Goal: Book appointment/travel/reservation

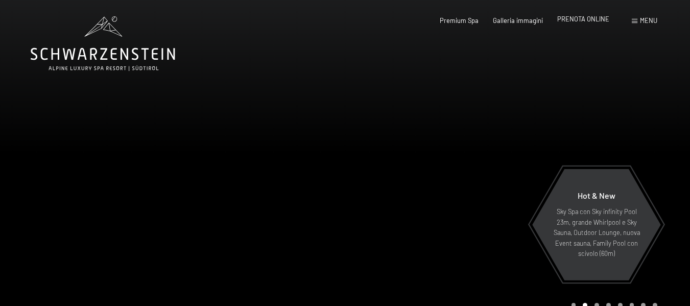
click at [595, 21] on span "PRENOTA ONLINE" at bounding box center [584, 19] width 52 height 8
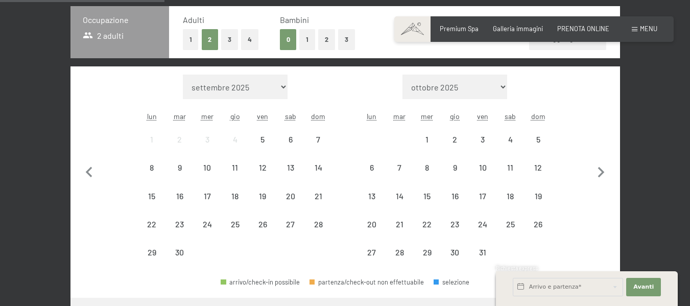
scroll to position [235, 0]
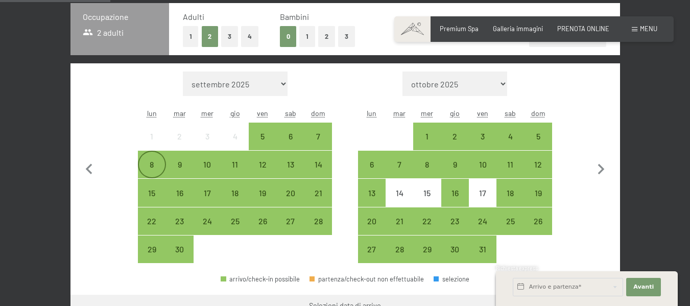
click at [160, 169] on div "8" at bounding box center [152, 173] width 26 height 26
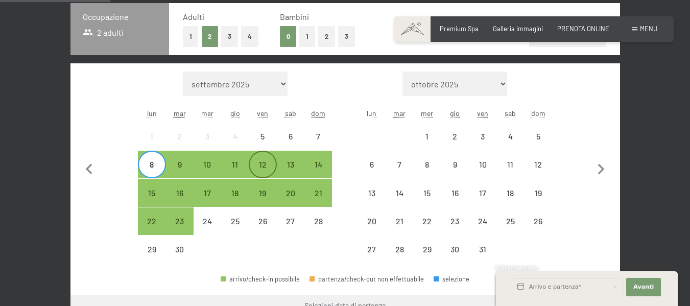
click at [266, 171] on div "12" at bounding box center [263, 173] width 26 height 26
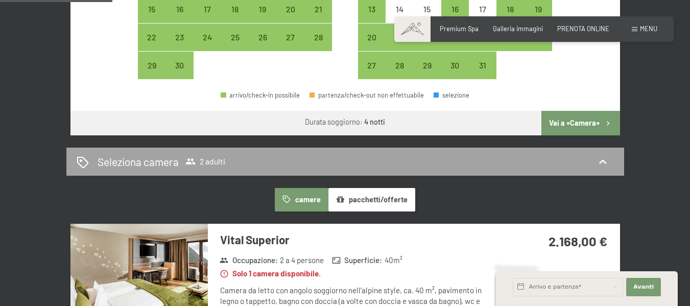
scroll to position [411, 0]
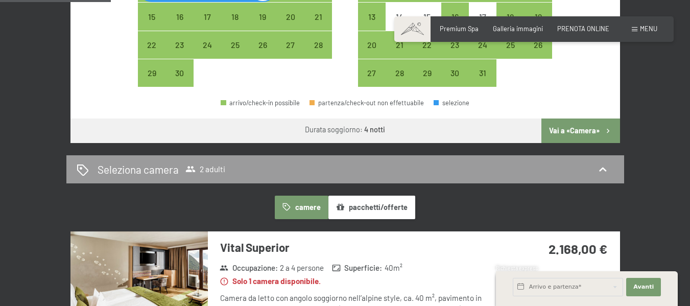
click at [592, 128] on button "Vai a «Camera»" at bounding box center [581, 131] width 78 height 25
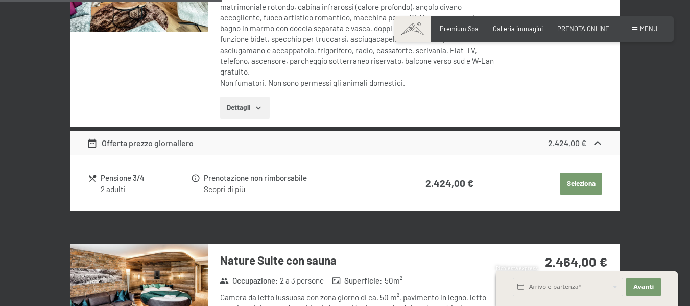
scroll to position [715, 0]
